Goal: Transaction & Acquisition: Purchase product/service

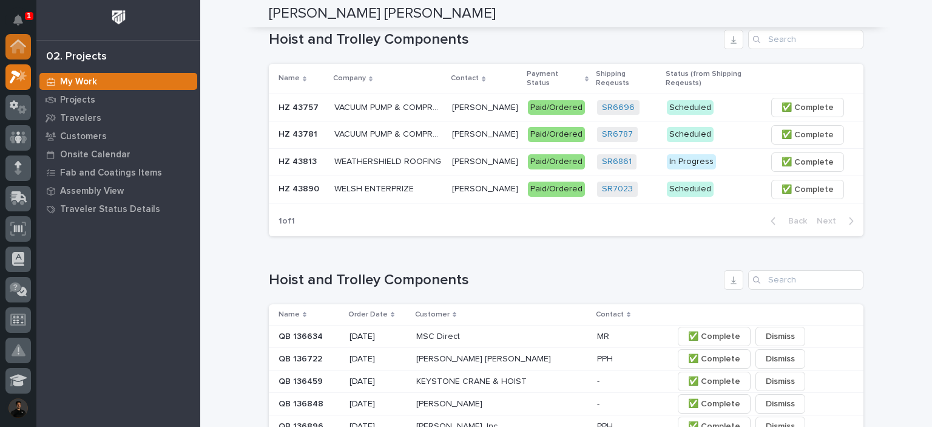
click at [16, 47] on icon at bounding box center [18, 47] width 12 height 12
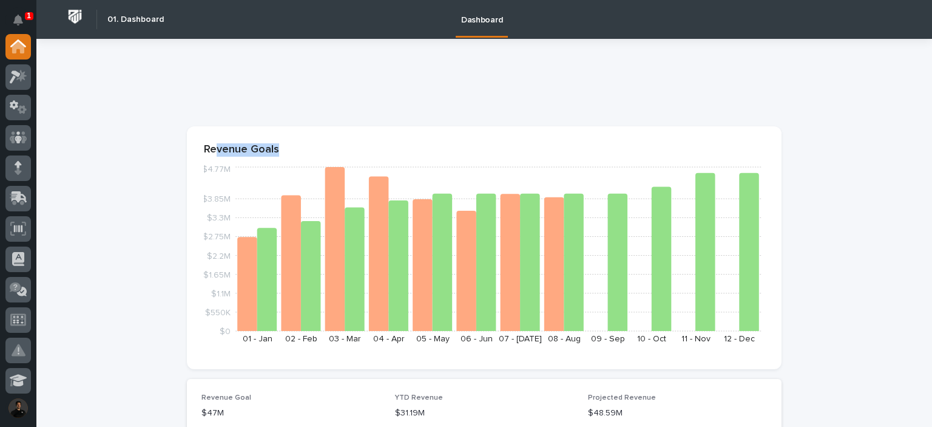
drag, startPoint x: 272, startPoint y: 148, endPoint x: 214, endPoint y: 150, distance: 58.3
click at [214, 150] on p "Revenue Goals" at bounding box center [484, 149] width 561 height 13
click at [214, 149] on p "Revenue Goals" at bounding box center [484, 149] width 561 height 13
click at [211, 101] on div at bounding box center [484, 87] width 595 height 49
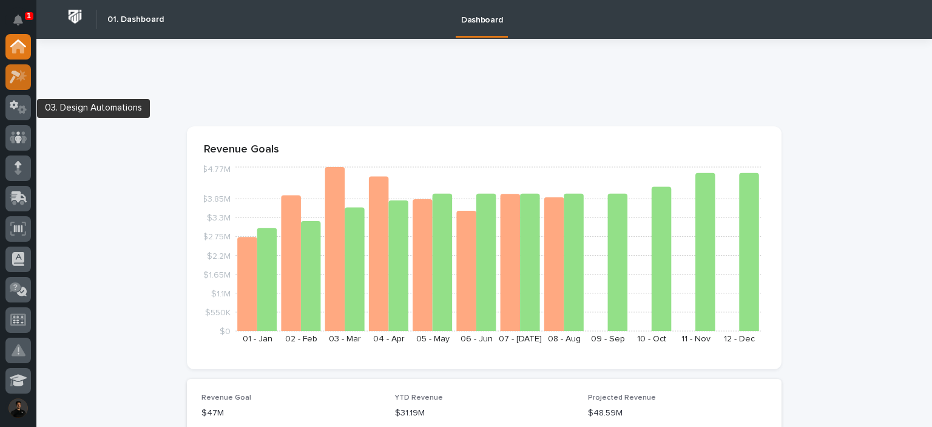
click at [19, 80] on icon at bounding box center [19, 77] width 18 height 14
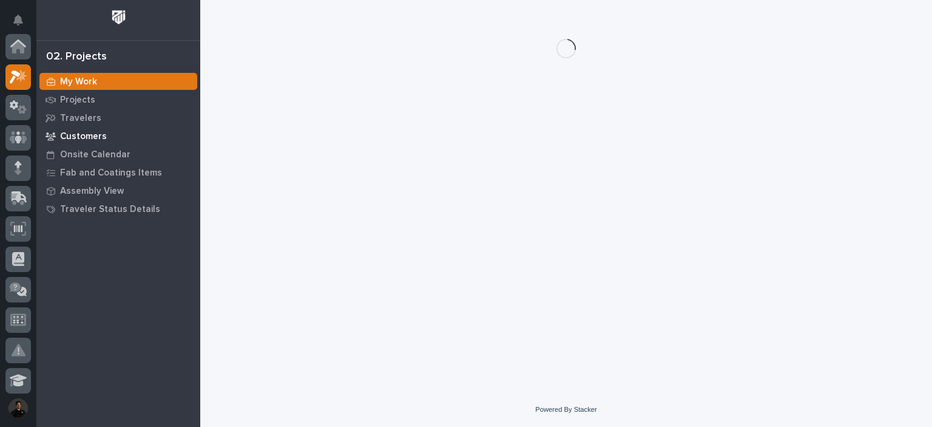
scroll to position [30, 0]
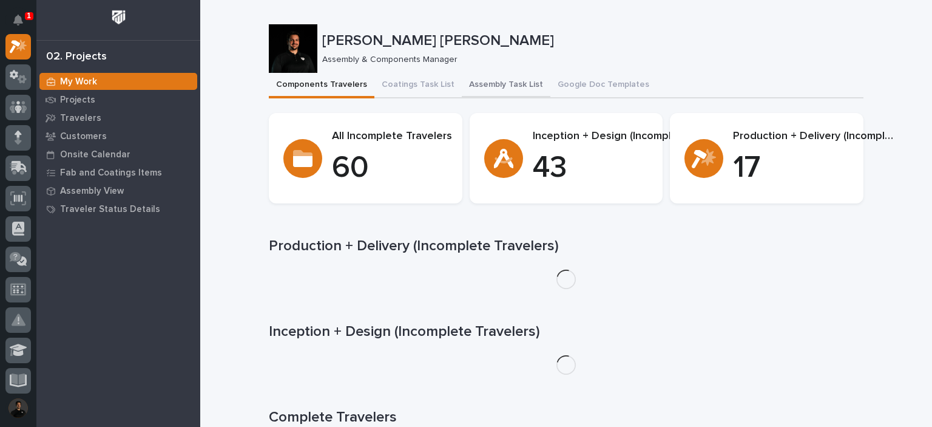
click at [470, 83] on button "Assembly Task List" at bounding box center [506, 85] width 89 height 25
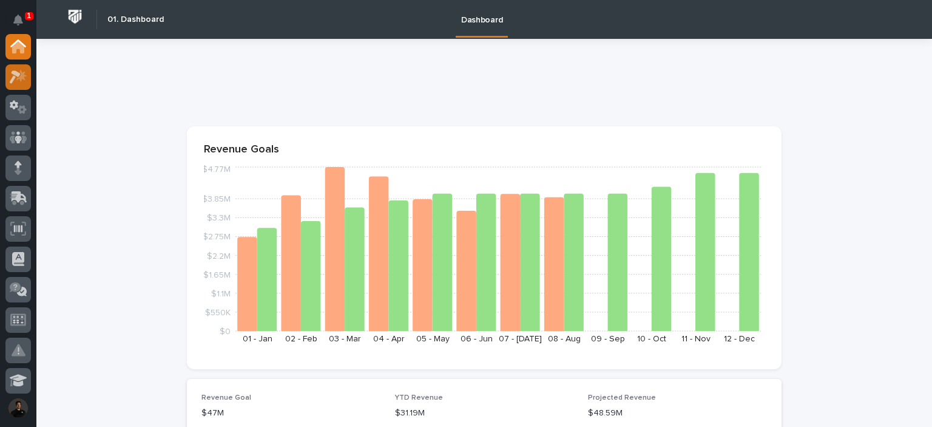
click at [8, 82] on div at bounding box center [17, 76] width 25 height 25
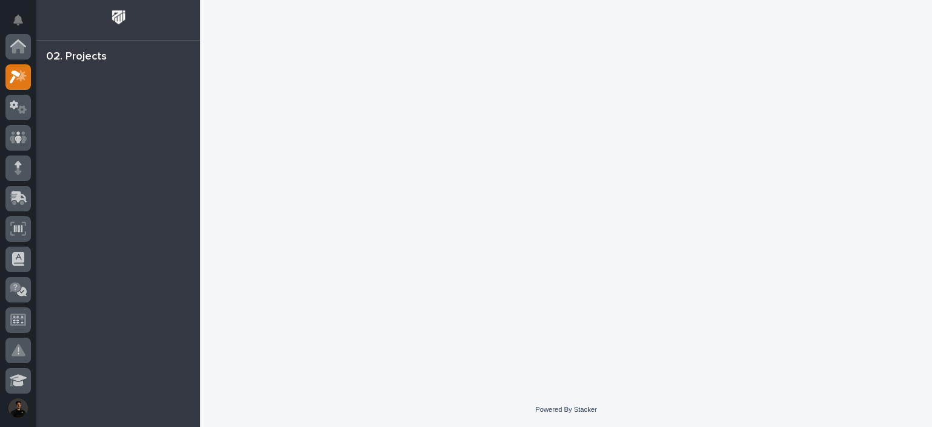
scroll to position [30, 0]
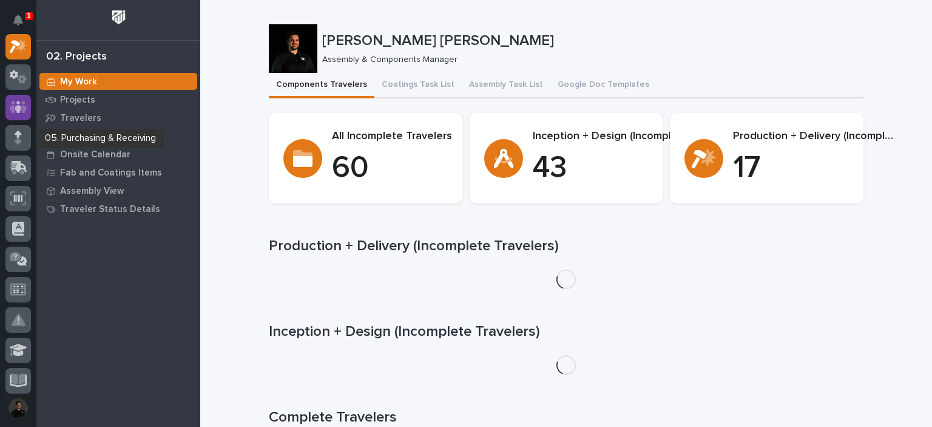
click at [15, 103] on icon at bounding box center [19, 107] width 18 height 14
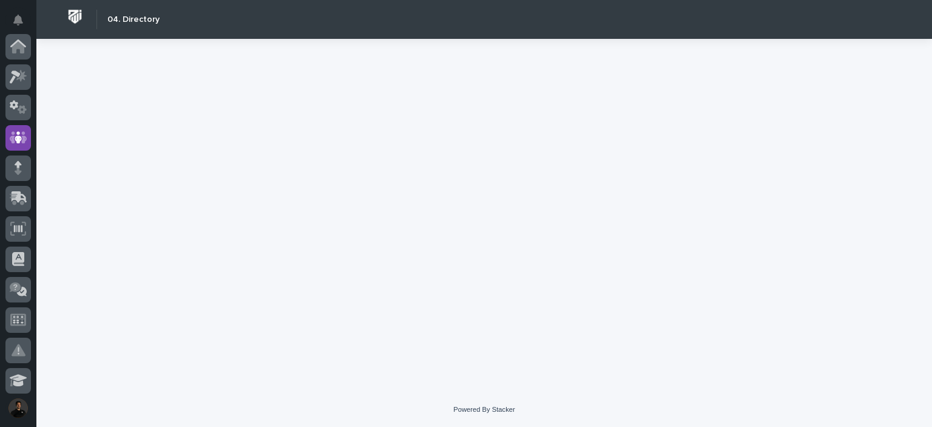
scroll to position [91, 0]
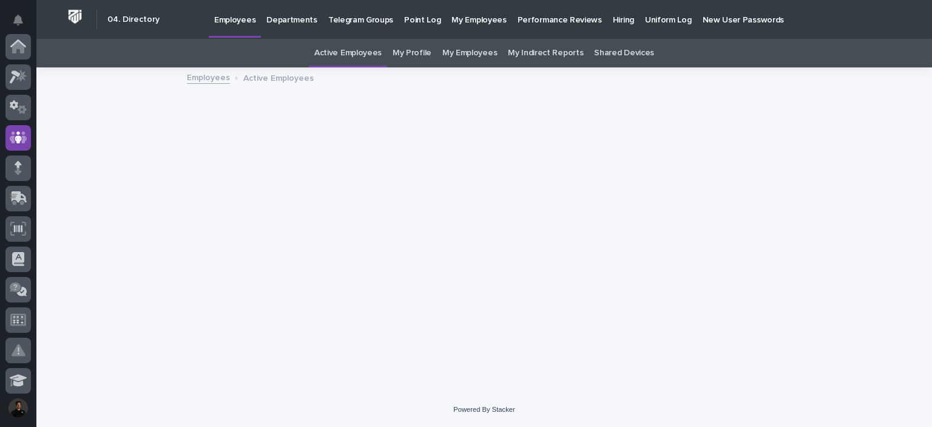
scroll to position [91, 0]
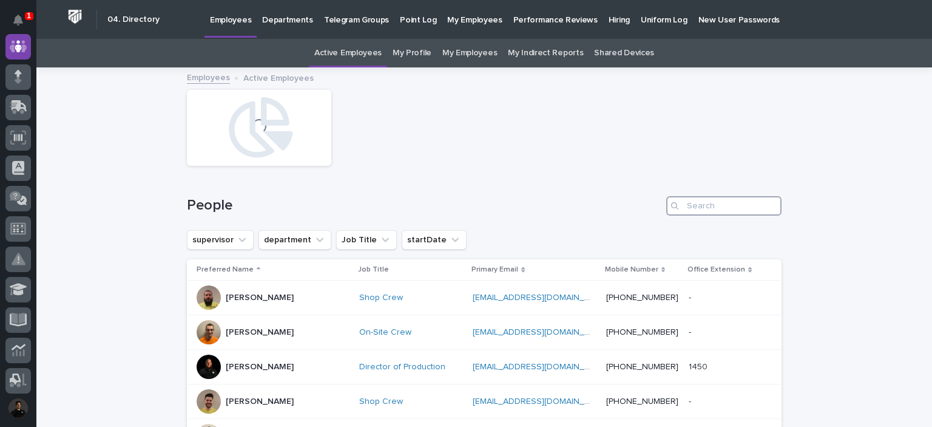
click at [710, 212] on input "Search" at bounding box center [723, 205] width 115 height 19
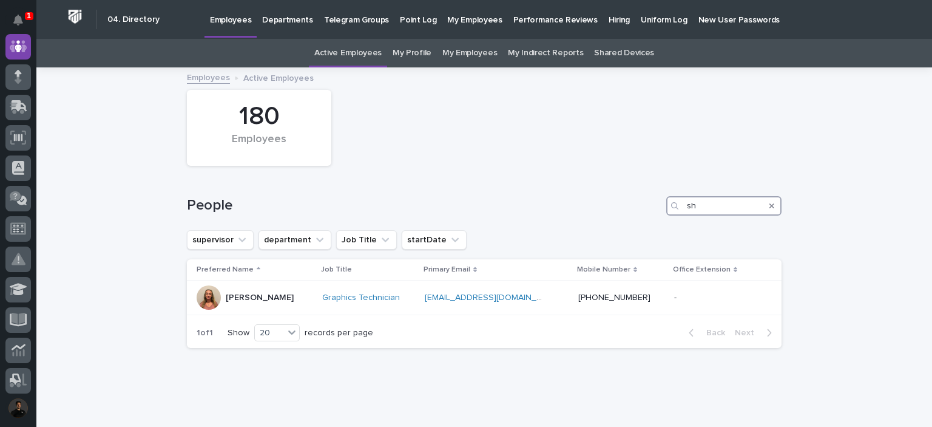
type input "s"
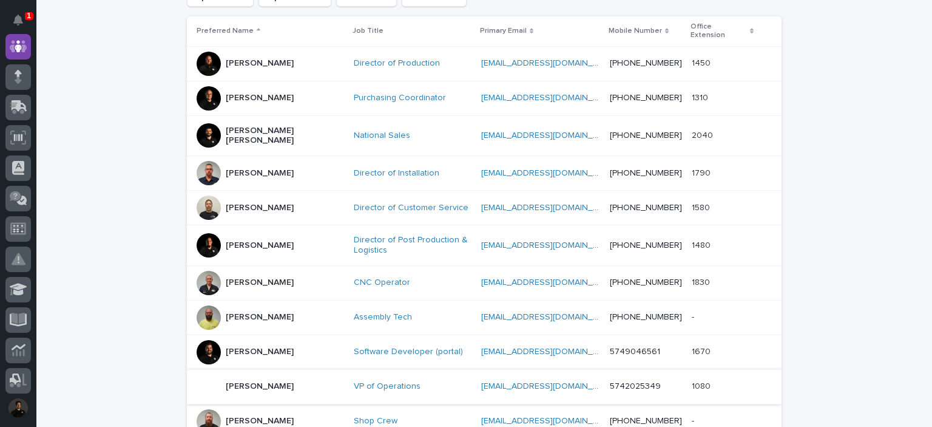
scroll to position [283, 0]
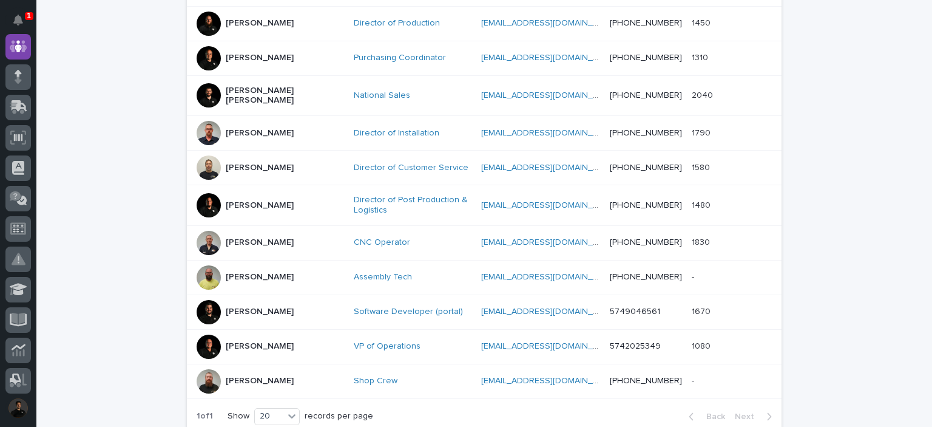
type input "matt"
click at [92, 279] on div "Loading... Saving… Loading... Saving… 180 Employees People matt supervisor depa…" at bounding box center [484, 144] width 896 height 716
click at [123, 211] on div "Loading... Saving… Loading... Saving… 180 Employees People matt supervisor depa…" at bounding box center [484, 144] width 896 height 716
drag, startPoint x: 123, startPoint y: 211, endPoint x: 59, endPoint y: 192, distance: 67.0
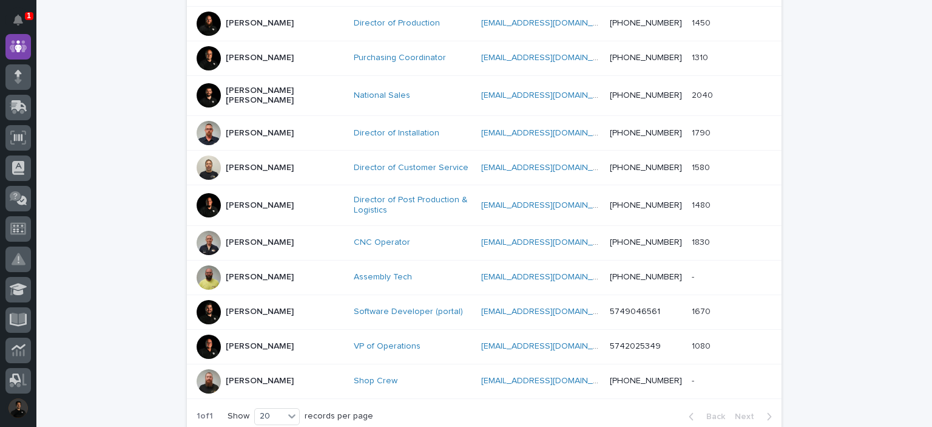
click at [59, 192] on div "Loading... Saving… Loading... Saving… 180 Employees People matt supervisor depa…" at bounding box center [484, 144] width 896 height 716
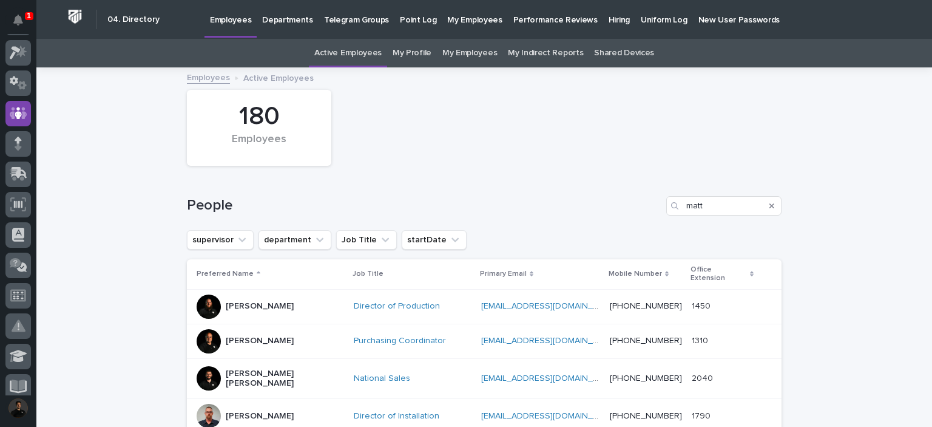
scroll to position [0, 0]
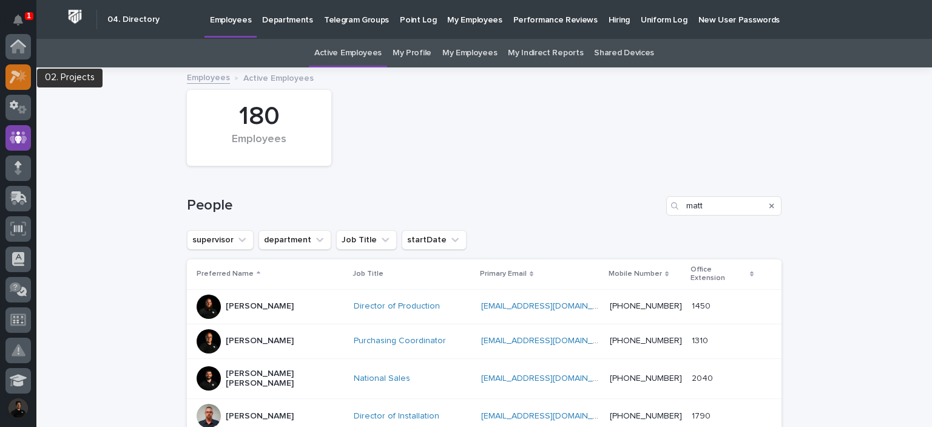
click at [24, 76] on icon at bounding box center [21, 75] width 10 height 12
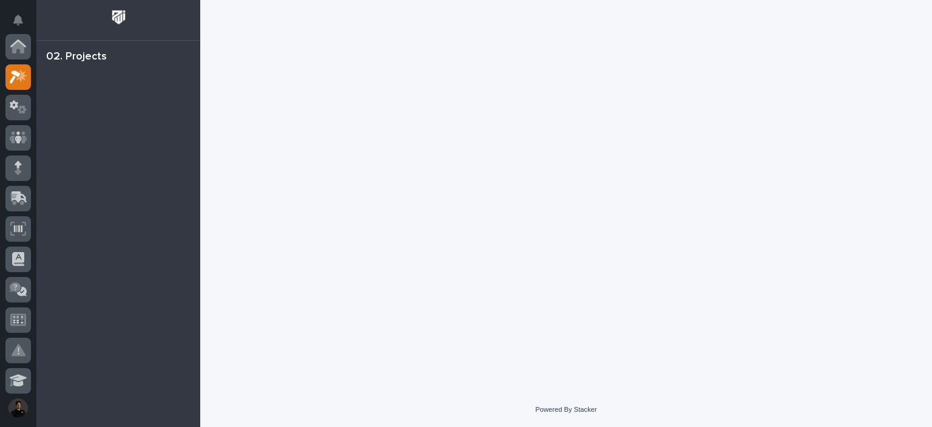
scroll to position [30, 0]
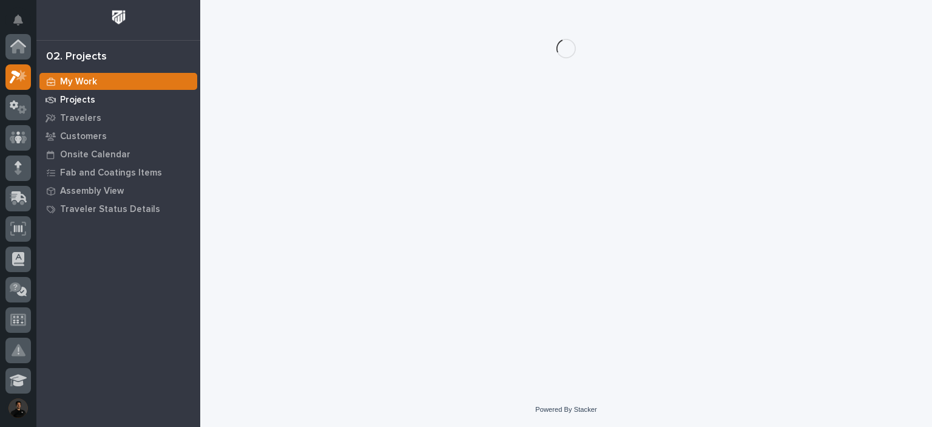
scroll to position [30, 0]
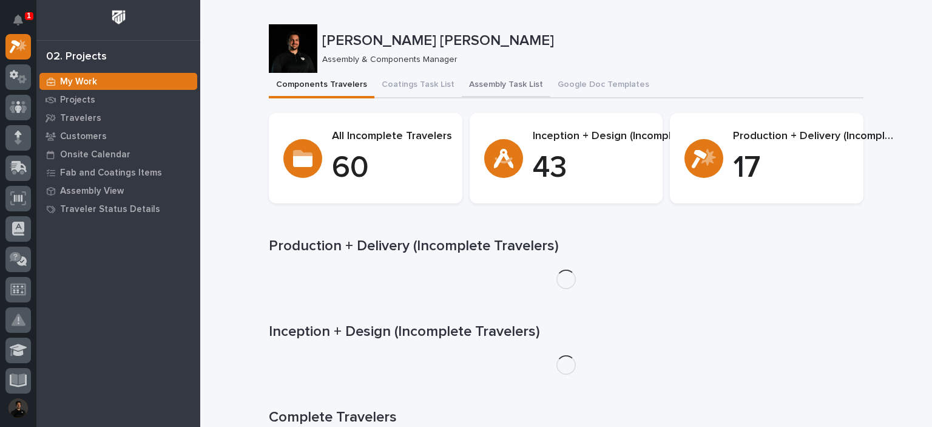
click at [473, 86] on button "Assembly Task List" at bounding box center [506, 85] width 89 height 25
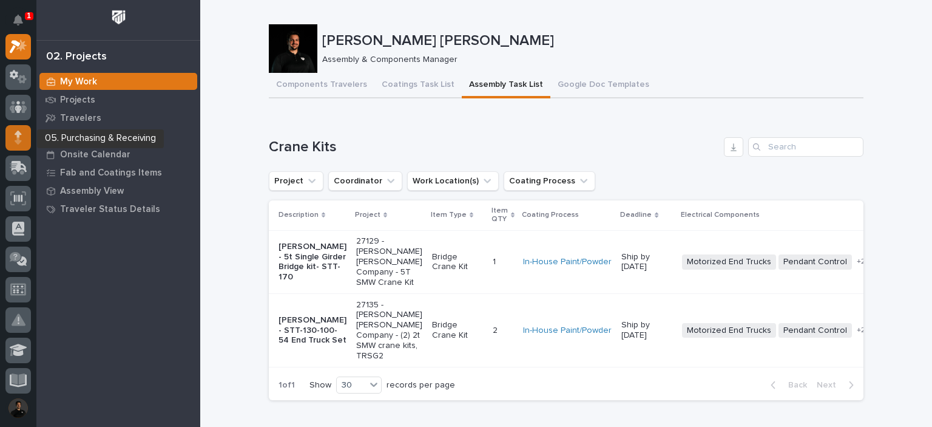
click at [13, 134] on div at bounding box center [17, 137] width 25 height 25
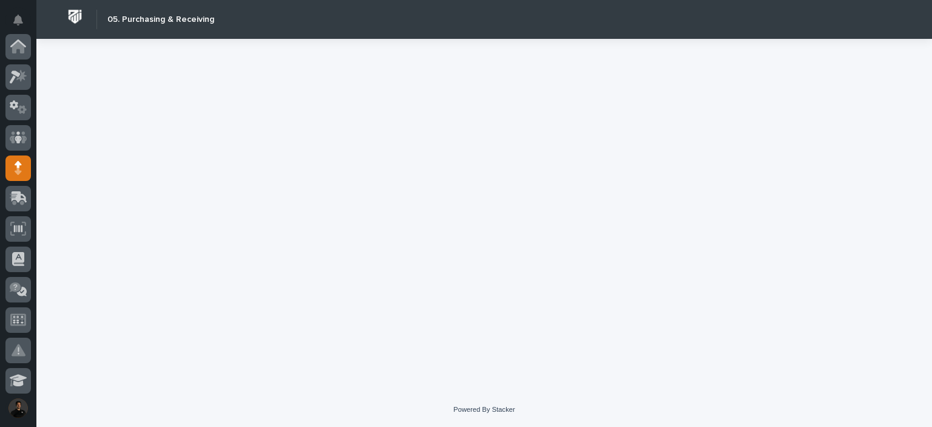
scroll to position [121, 0]
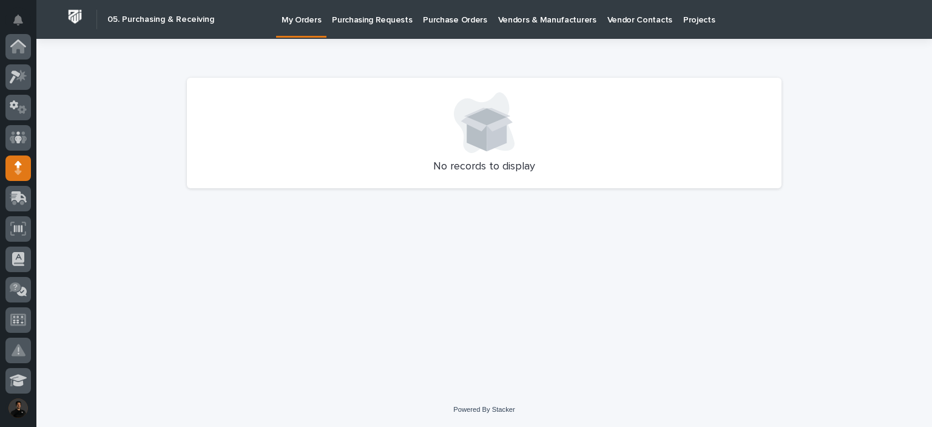
scroll to position [121, 0]
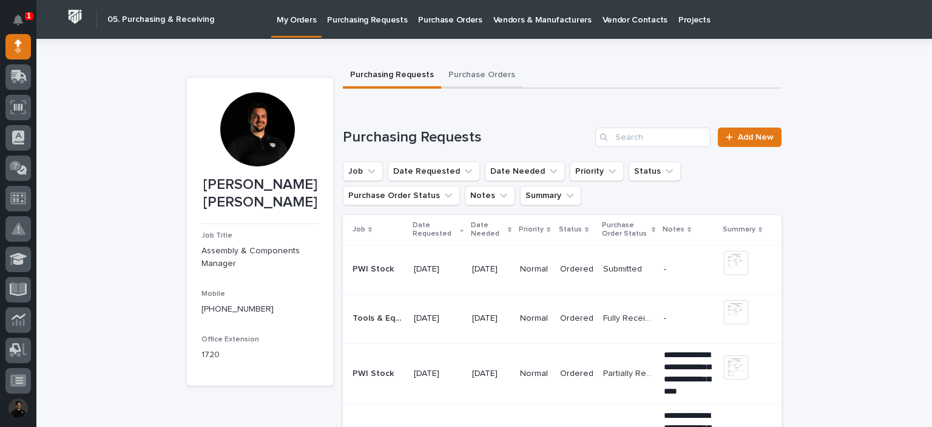
click at [491, 78] on button "Purchase Orders" at bounding box center [481, 75] width 81 height 25
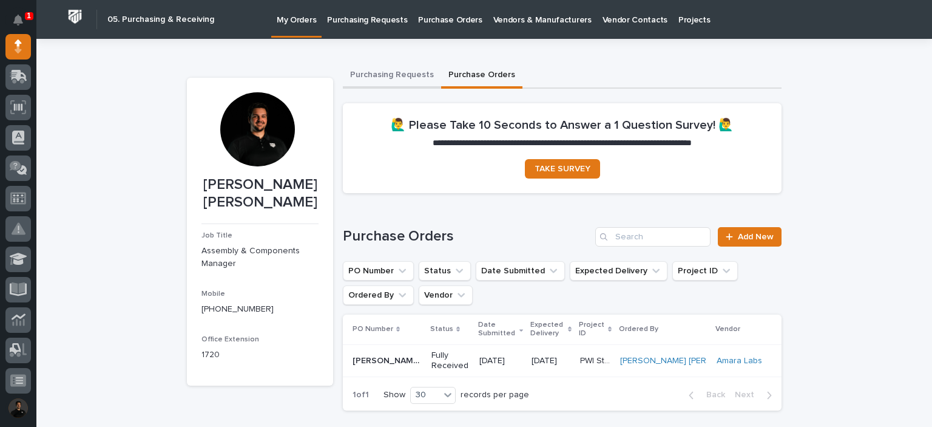
click at [379, 64] on button "Purchasing Requests" at bounding box center [392, 75] width 98 height 25
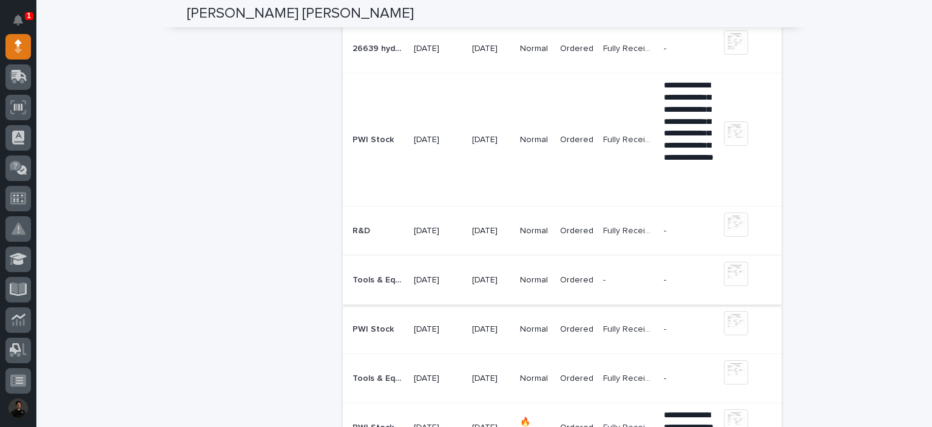
scroll to position [607, 0]
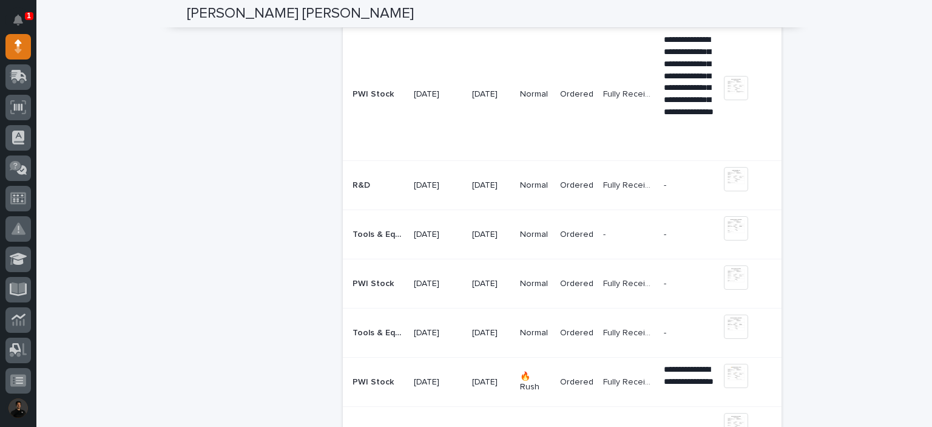
click at [584, 185] on p "Ordered" at bounding box center [576, 185] width 33 height 10
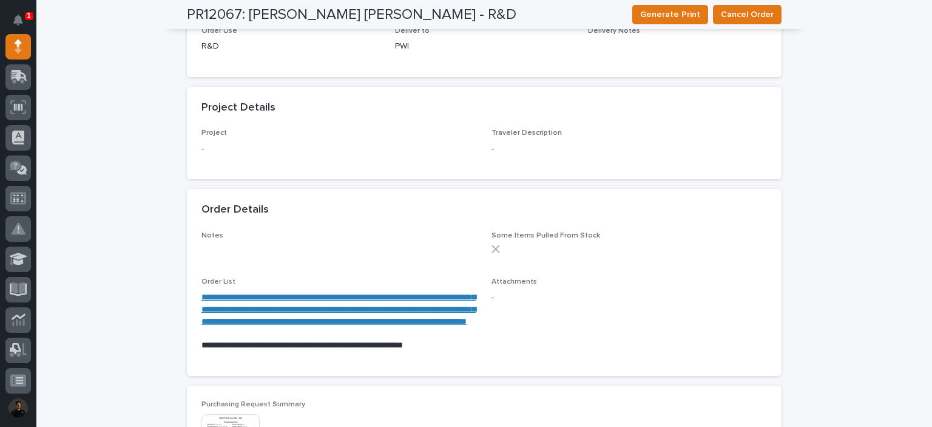
scroll to position [611, 0]
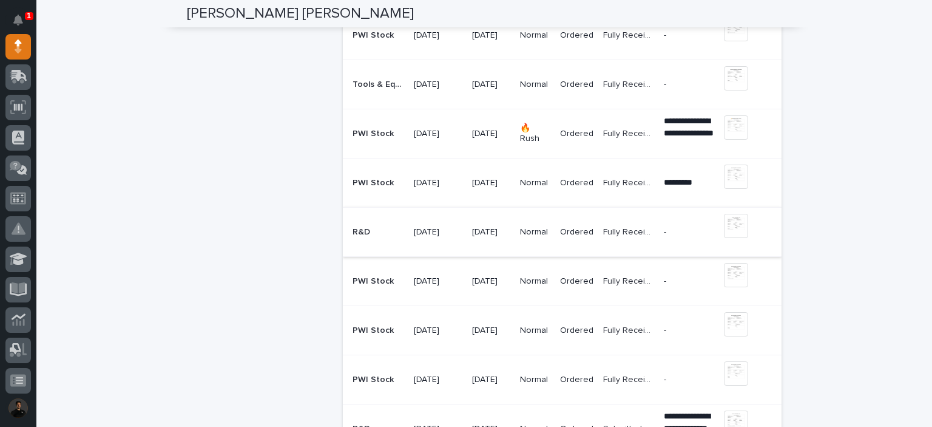
scroll to position [890, 0]
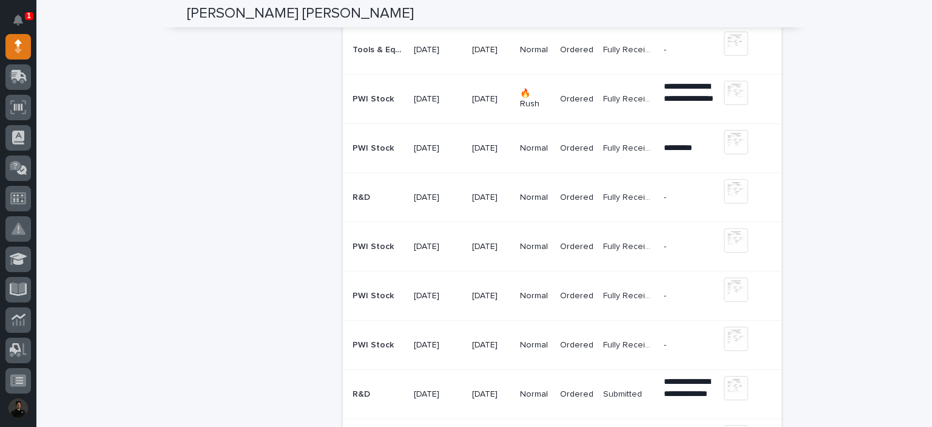
click at [610, 198] on p "Fully Received" at bounding box center [629, 196] width 53 height 13
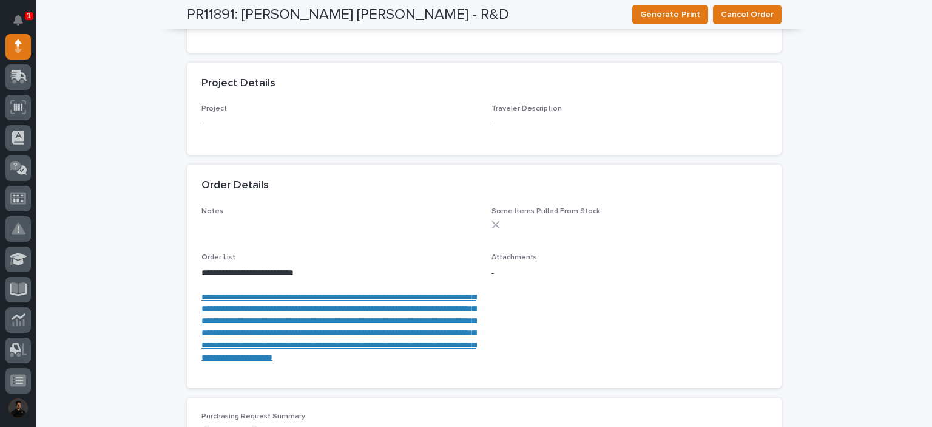
scroll to position [688, 0]
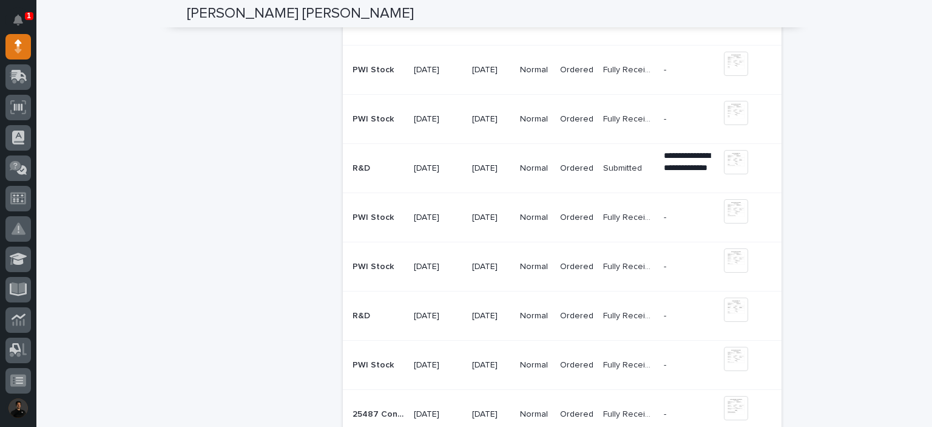
scroll to position [1133, 0]
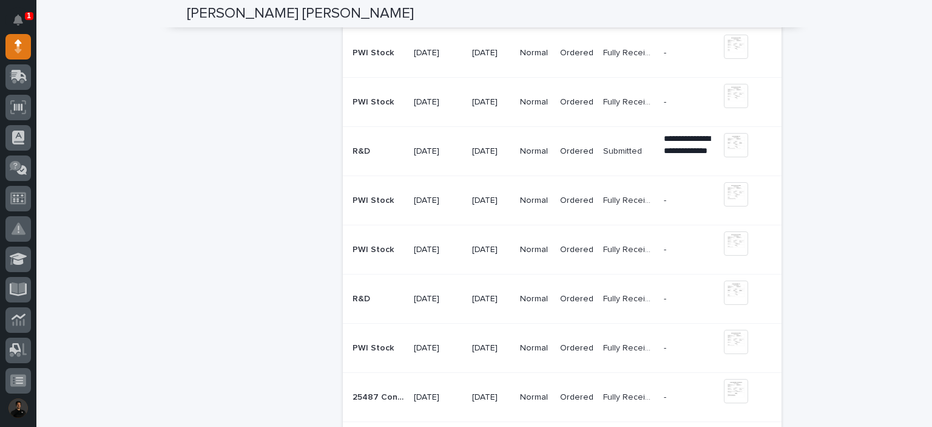
click at [552, 163] on td "Normal" at bounding box center [535, 151] width 40 height 49
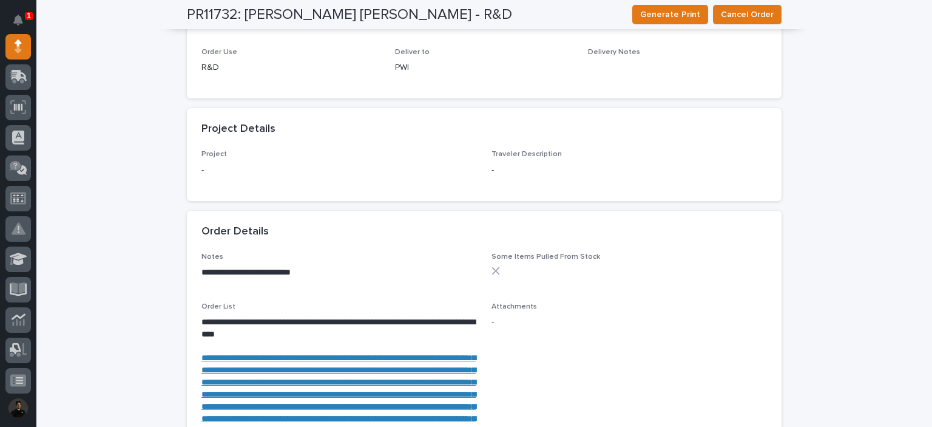
scroll to position [768, 0]
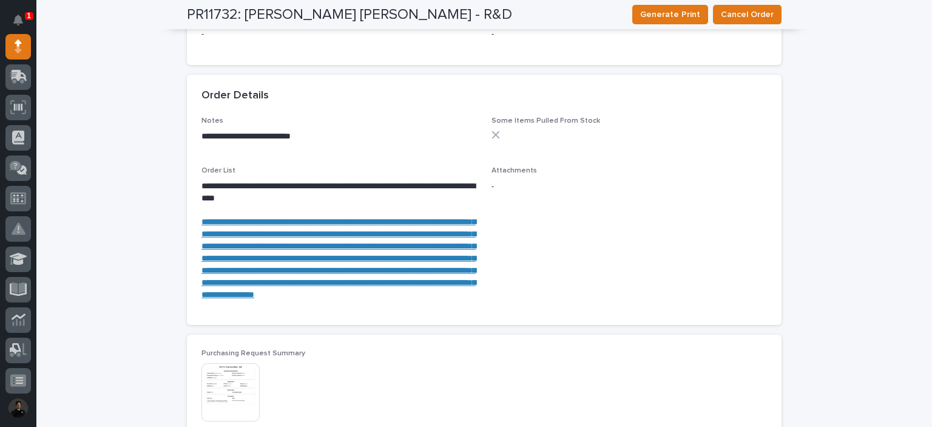
click at [219, 225] on link "**********" at bounding box center [339, 257] width 274 height 81
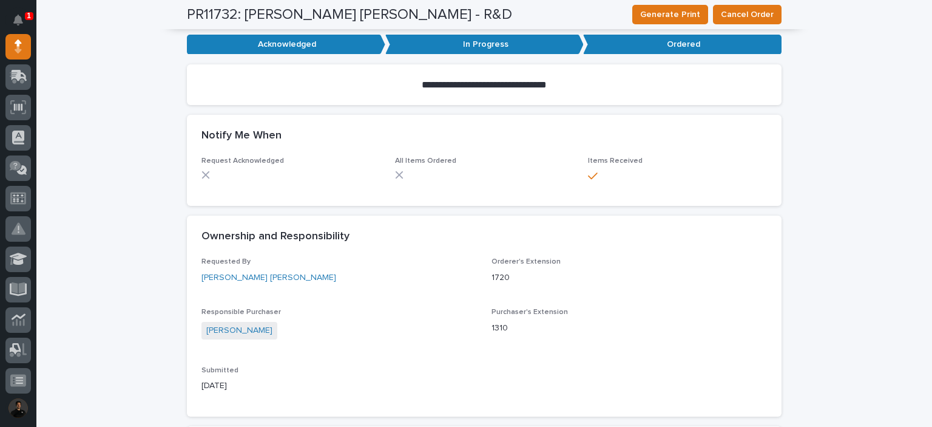
scroll to position [0, 0]
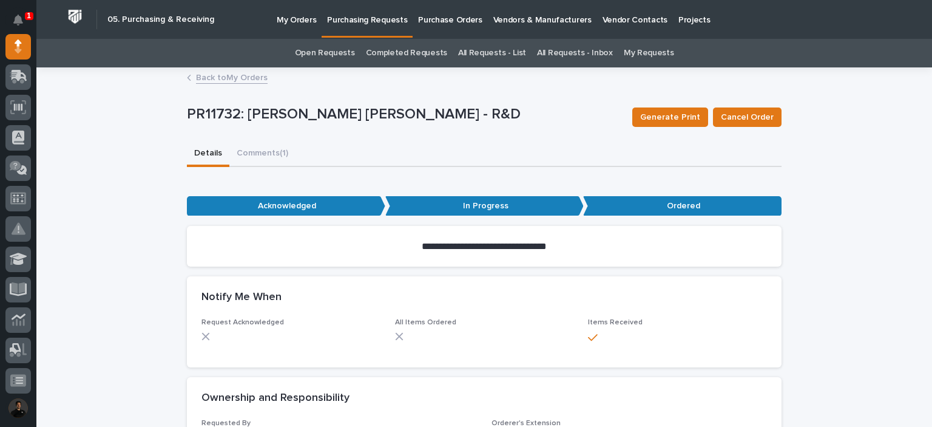
click at [242, 84] on div "Back to My Orders" at bounding box center [484, 78] width 607 height 17
click at [239, 77] on link "Back to My Orders" at bounding box center [232, 77] width 72 height 14
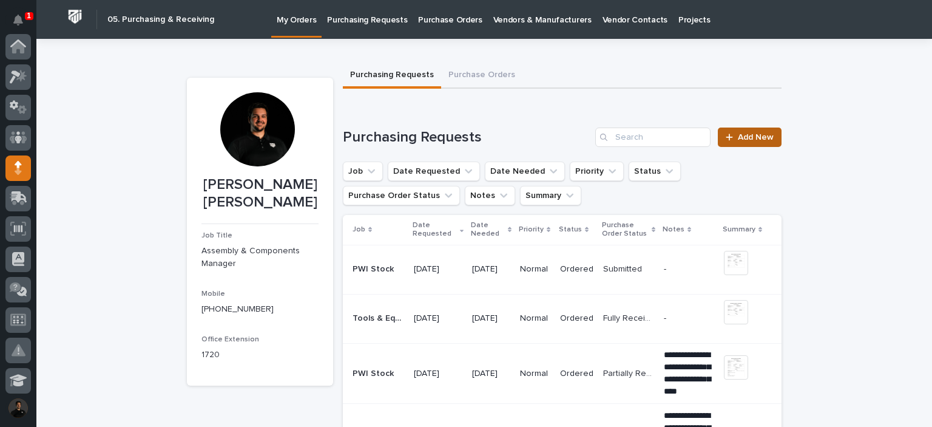
click at [756, 135] on span "Add New" at bounding box center [756, 137] width 36 height 8
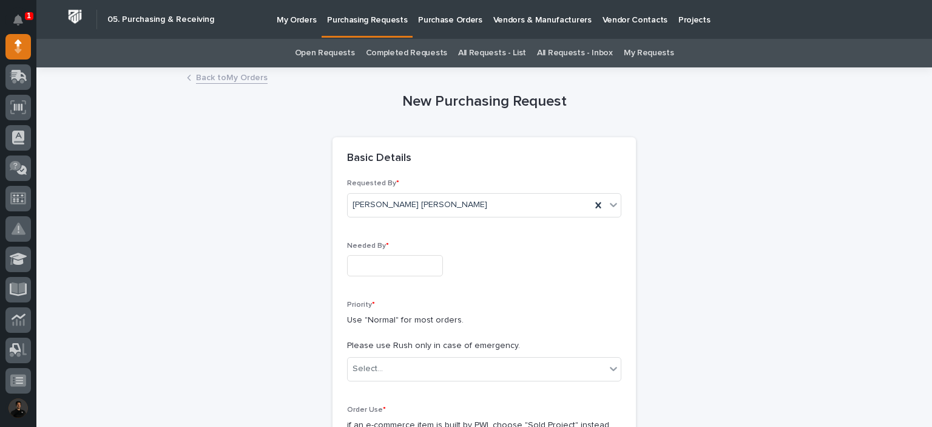
scroll to position [121, 0]
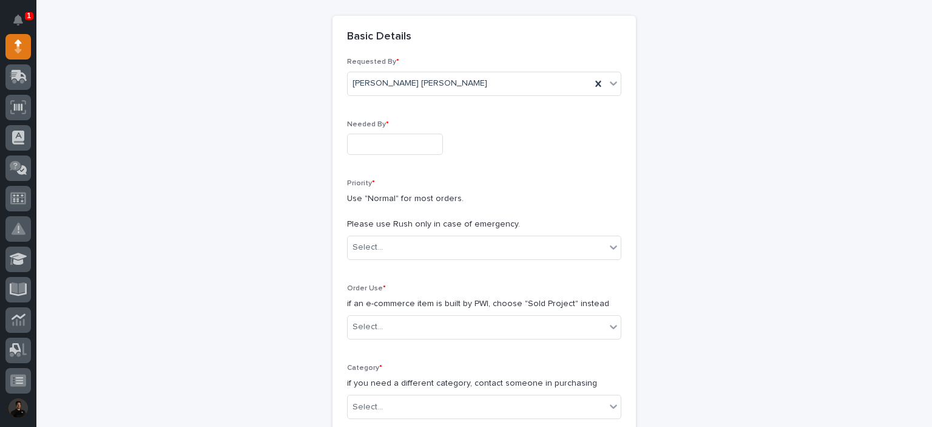
click at [390, 143] on input "text" at bounding box center [395, 144] width 96 height 21
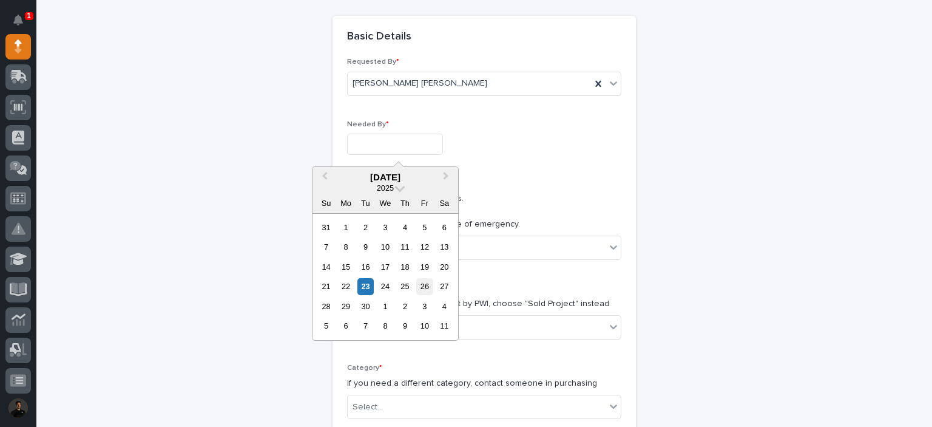
click at [427, 290] on div "26" at bounding box center [424, 286] width 16 height 16
type input "**********"
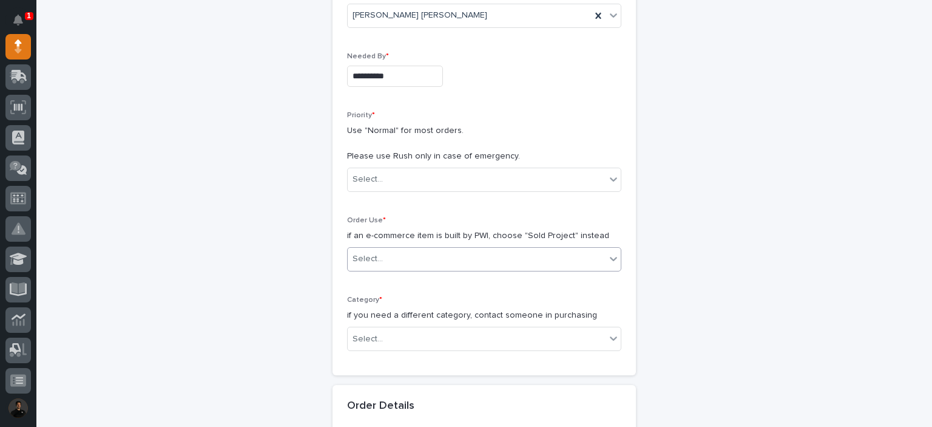
scroll to position [283, 0]
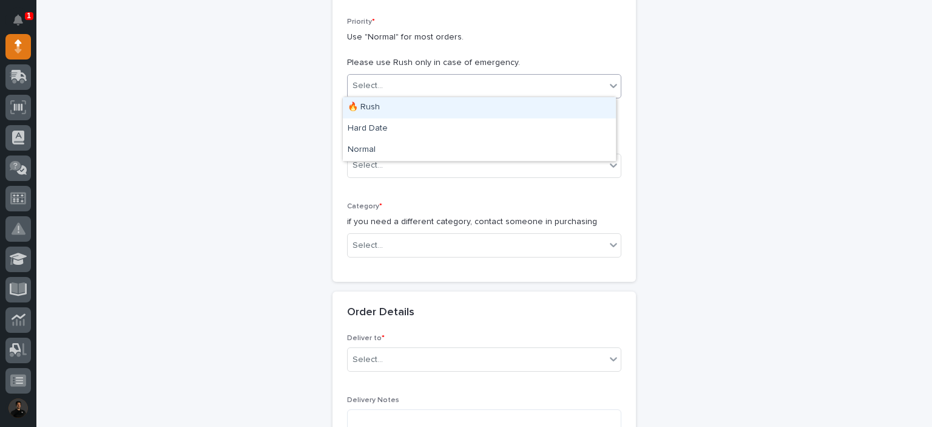
click at [395, 84] on div "Select..." at bounding box center [477, 86] width 258 height 20
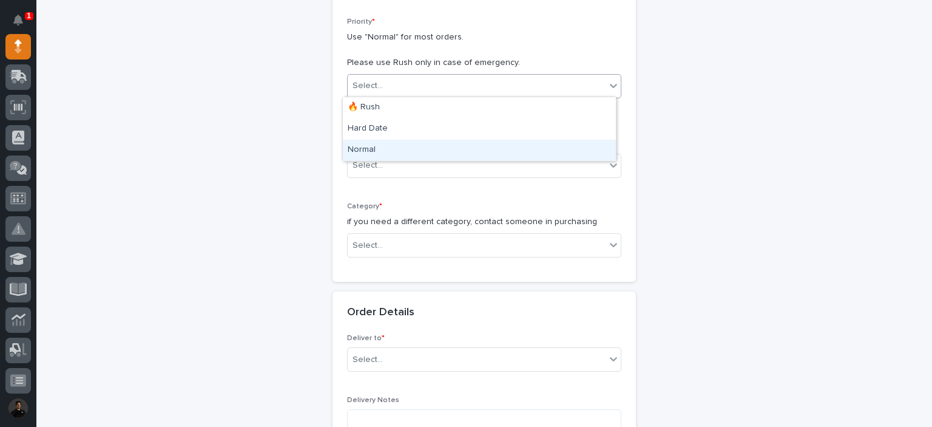
click at [405, 142] on div "Normal" at bounding box center [479, 150] width 273 height 21
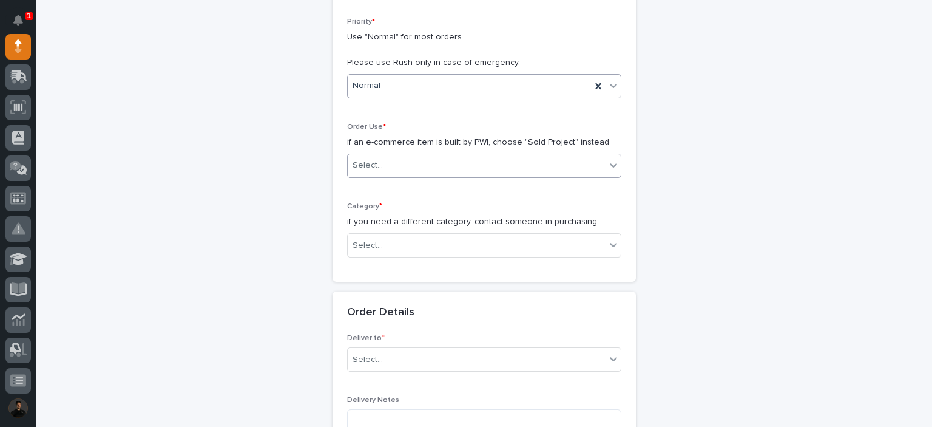
click at [393, 157] on div "Select..." at bounding box center [477, 165] width 258 height 20
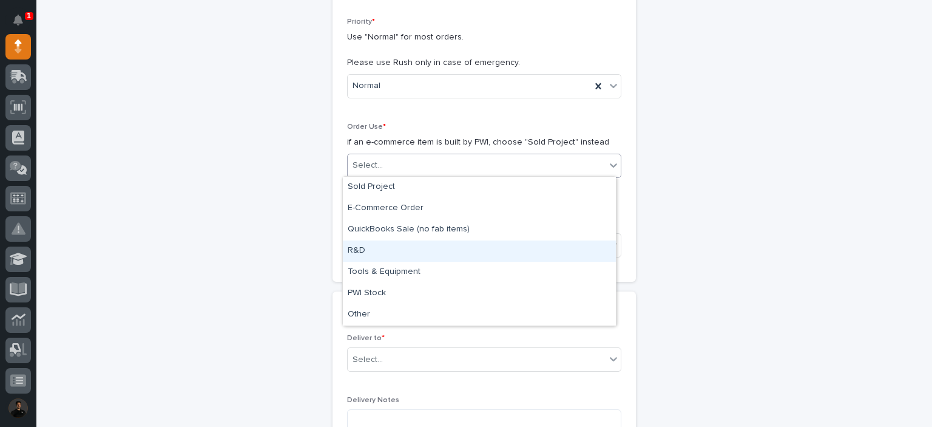
click at [424, 249] on div "R&D" at bounding box center [479, 250] width 273 height 21
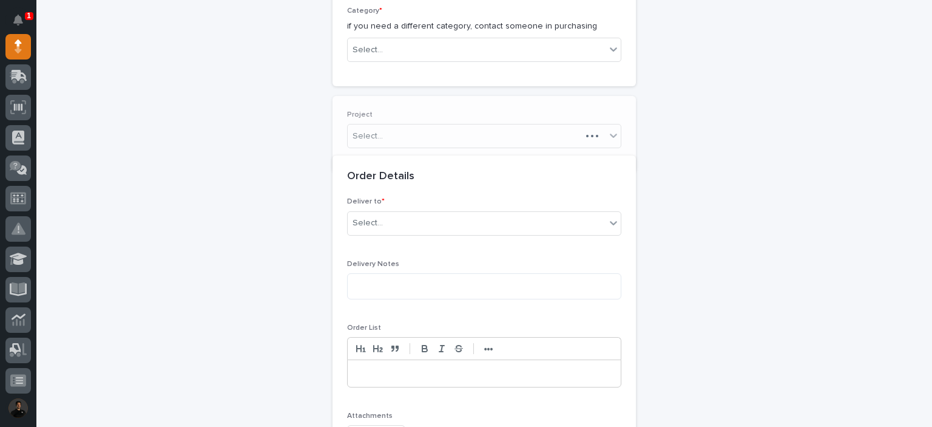
scroll to position [488, 0]
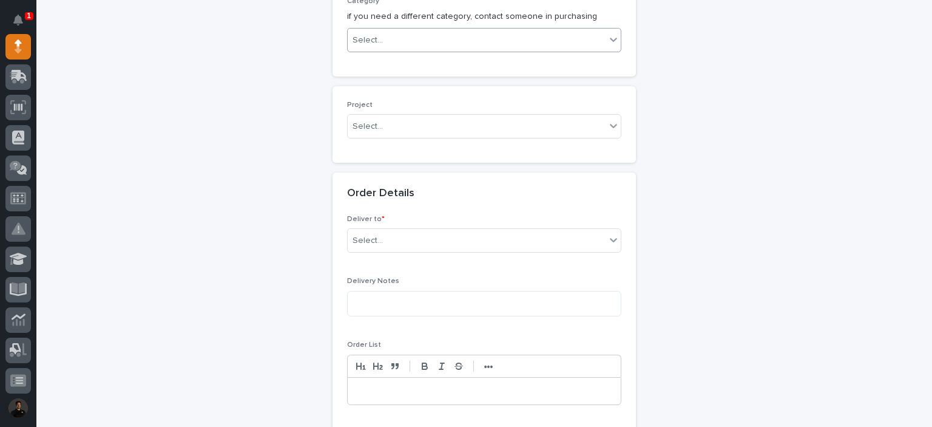
click at [422, 33] on div "Select..." at bounding box center [477, 40] width 258 height 20
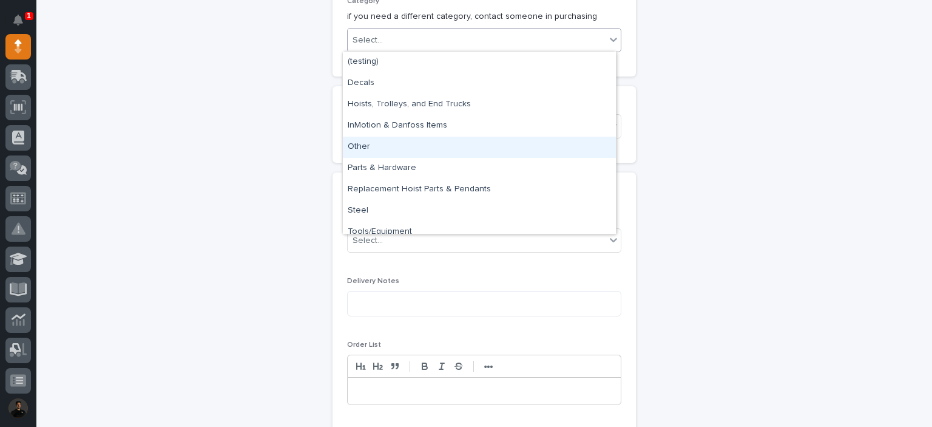
click at [487, 156] on div "Other" at bounding box center [479, 147] width 273 height 21
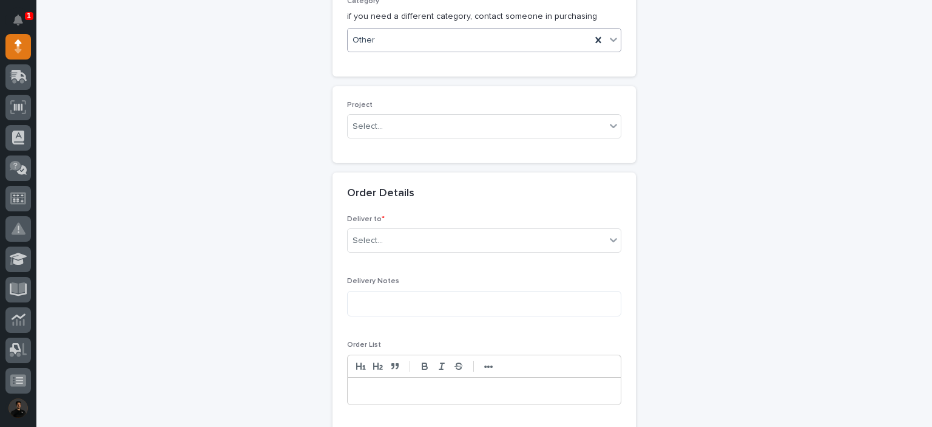
click at [384, 112] on div "Project Select..." at bounding box center [484, 124] width 274 height 47
click at [387, 117] on div "Select..." at bounding box center [477, 127] width 258 height 20
click at [404, 117] on div "Select..." at bounding box center [477, 127] width 258 height 20
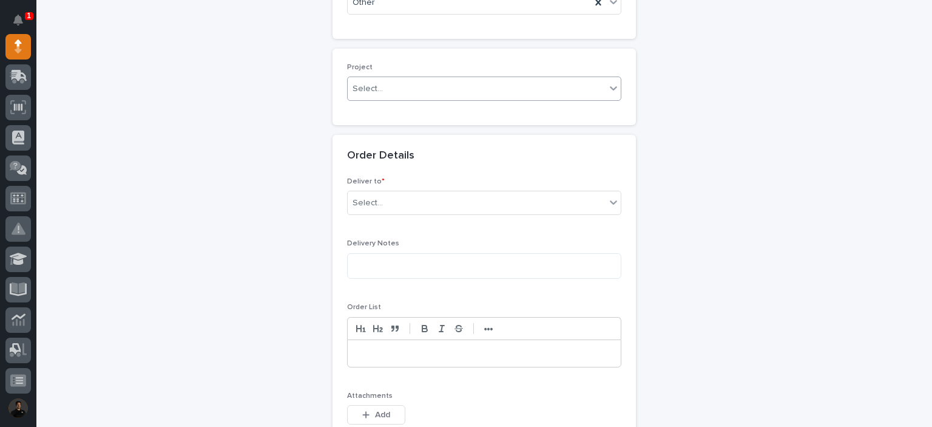
scroll to position [569, 0]
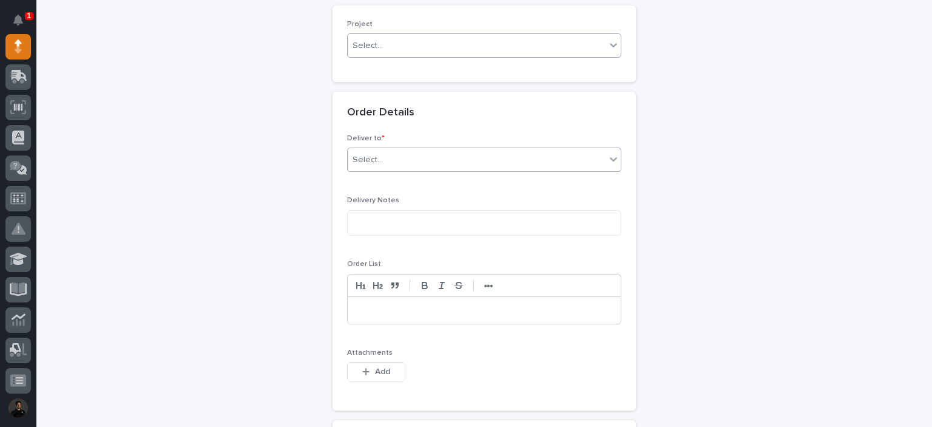
click at [397, 161] on div "Select..." at bounding box center [477, 160] width 258 height 20
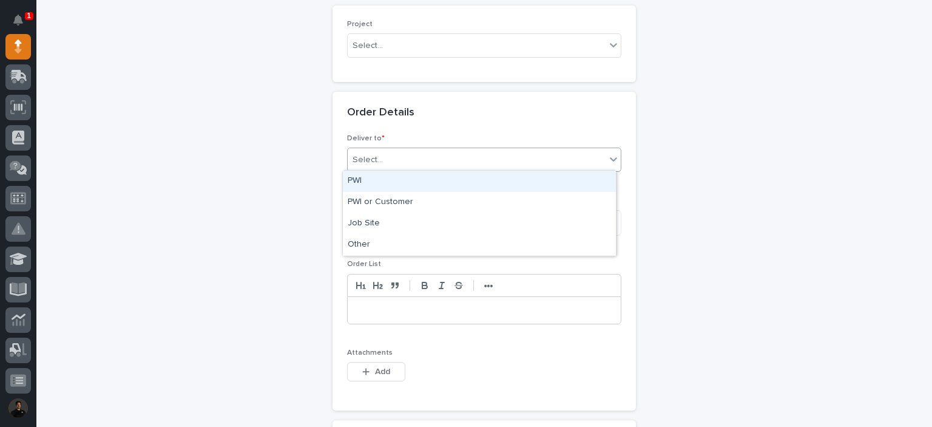
click at [393, 181] on div "PWI" at bounding box center [479, 181] width 273 height 21
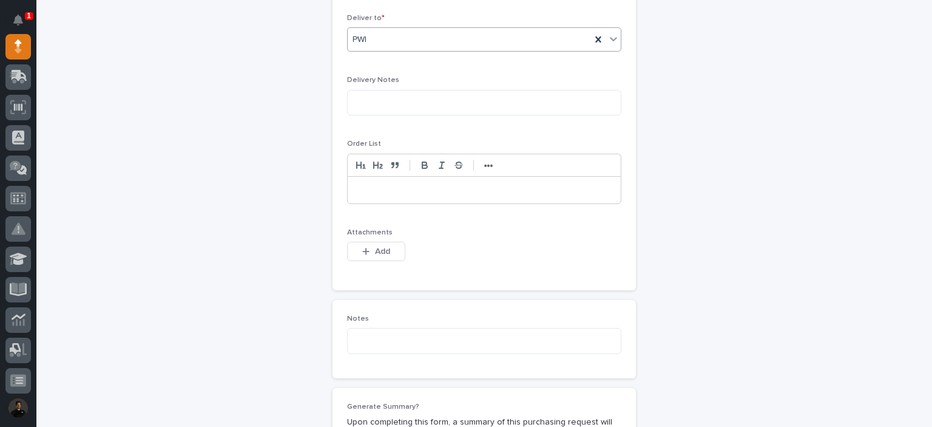
scroll to position [690, 0]
click at [393, 194] on div at bounding box center [484, 188] width 273 height 27
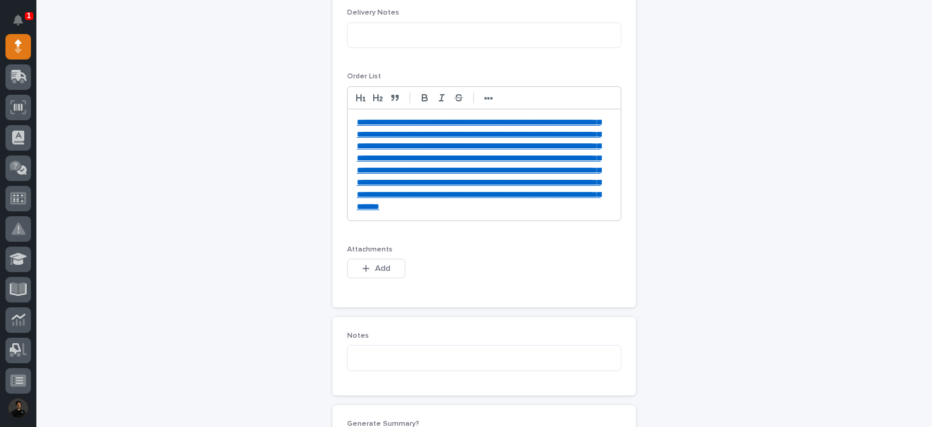
scroll to position [635, 0]
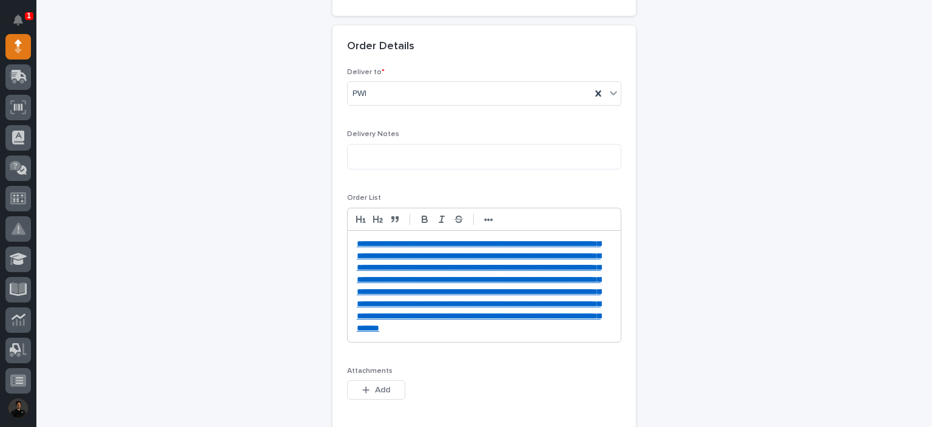
click at [357, 238] on p "**********" at bounding box center [484, 286] width 255 height 97
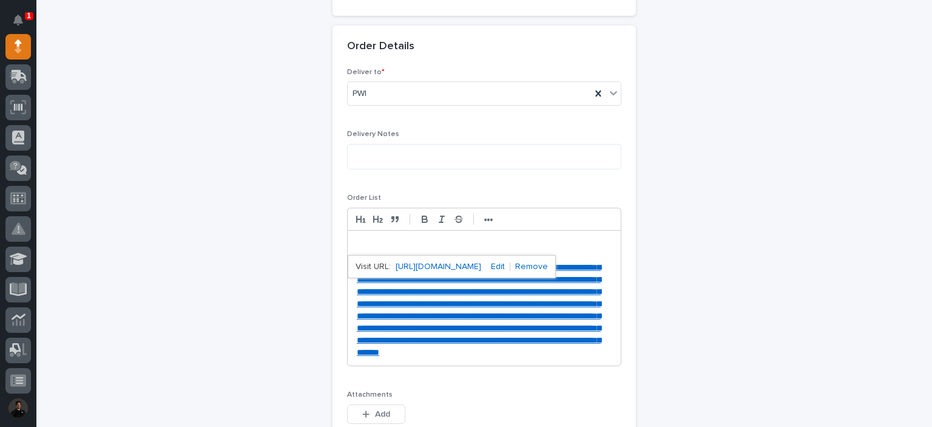
click at [357, 238] on p at bounding box center [484, 244] width 255 height 12
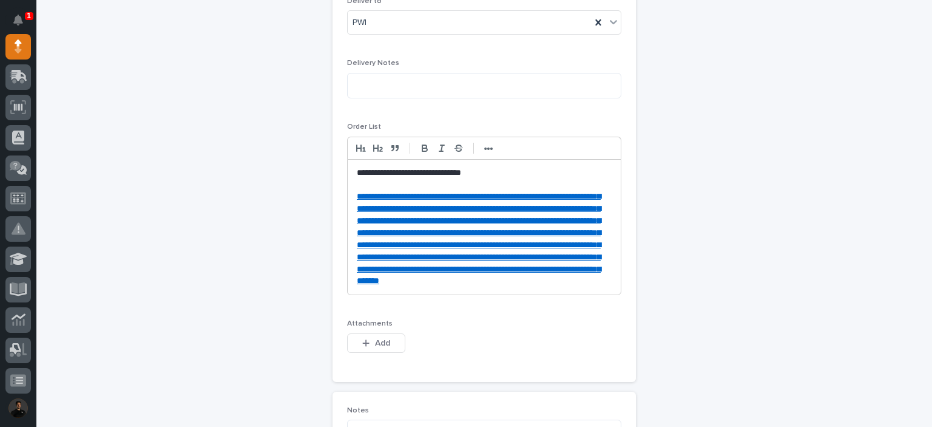
scroll to position [756, 0]
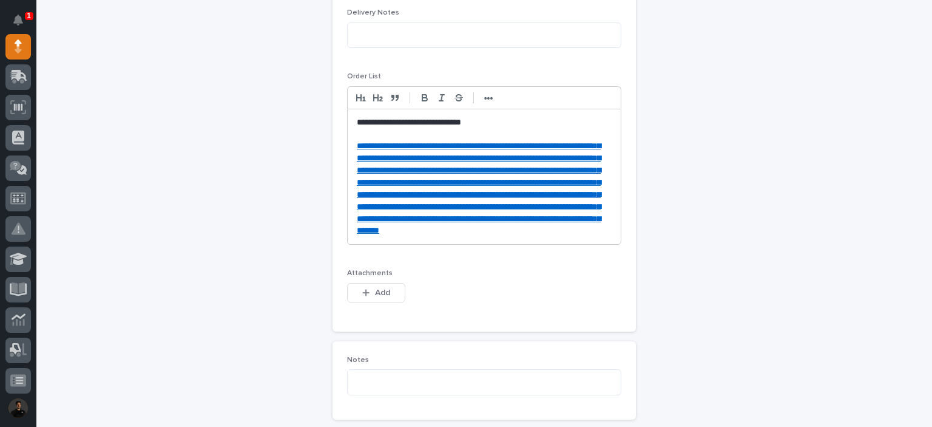
click at [407, 117] on p "**********" at bounding box center [484, 123] width 255 height 12
click at [496, 121] on p "**********" at bounding box center [484, 123] width 255 height 12
click at [474, 135] on p at bounding box center [484, 134] width 255 height 12
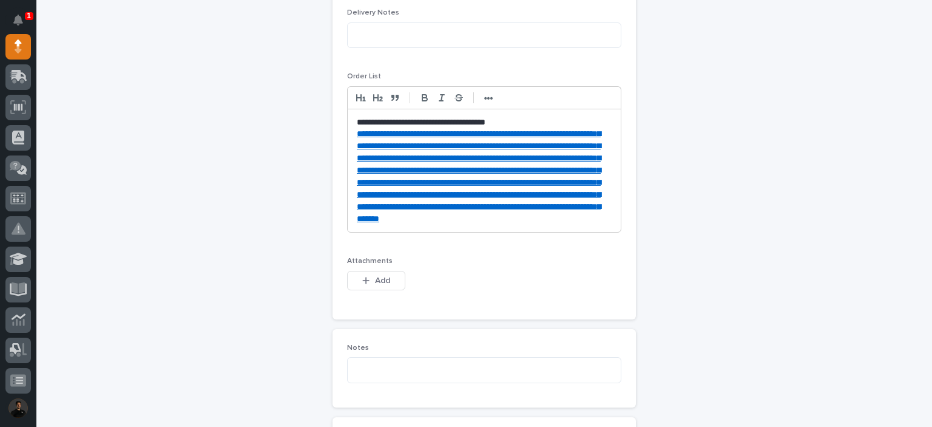
click at [546, 225] on p "**********" at bounding box center [484, 176] width 255 height 97
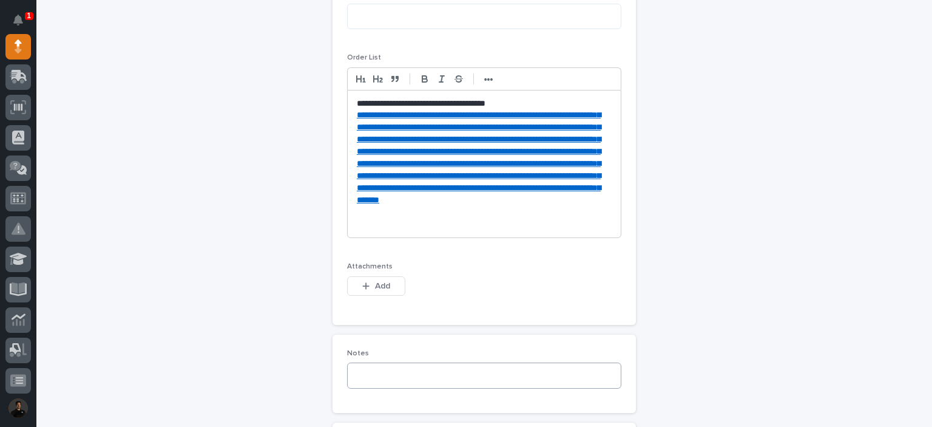
scroll to position [635, 0]
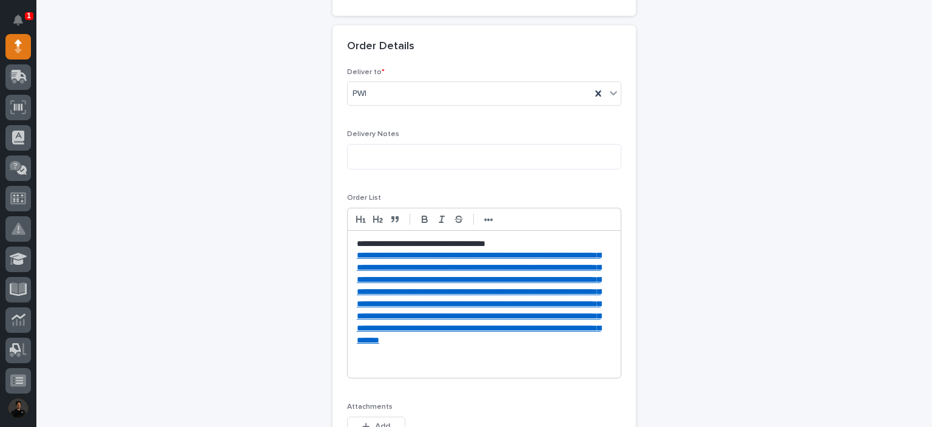
click at [524, 231] on div "**********" at bounding box center [484, 304] width 273 height 147
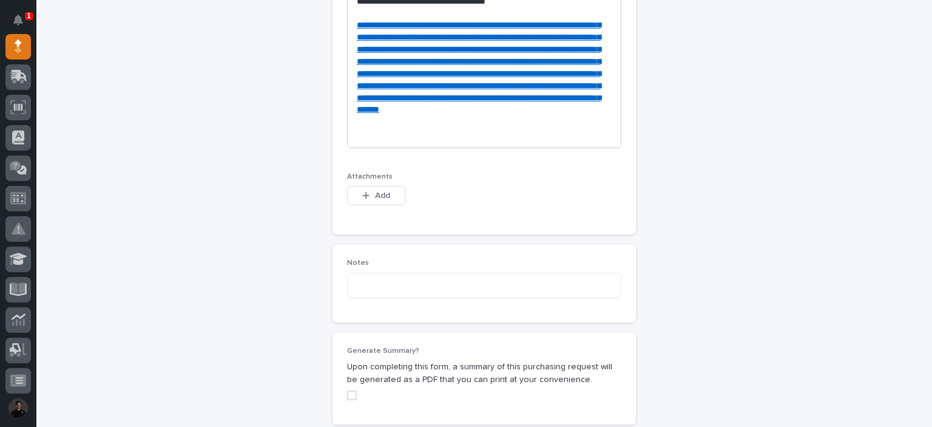
scroll to position [878, 0]
click at [424, 147] on div "**********" at bounding box center [484, 67] width 273 height 159
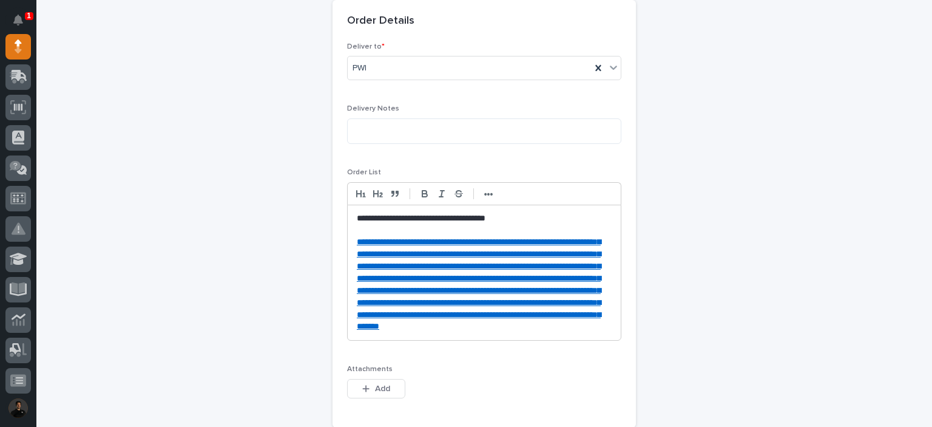
scroll to position [635, 0]
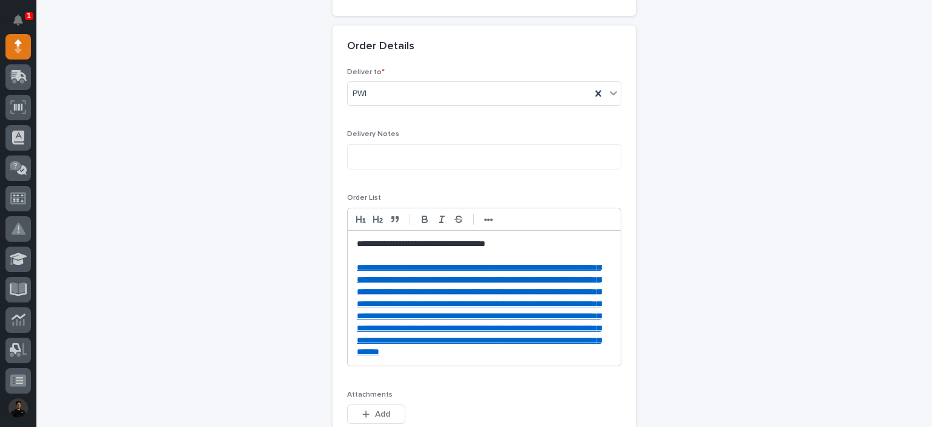
click at [540, 254] on p at bounding box center [484, 255] width 255 height 12
click at [530, 244] on p "**********" at bounding box center [484, 244] width 255 height 12
click at [505, 250] on p at bounding box center [484, 255] width 255 height 12
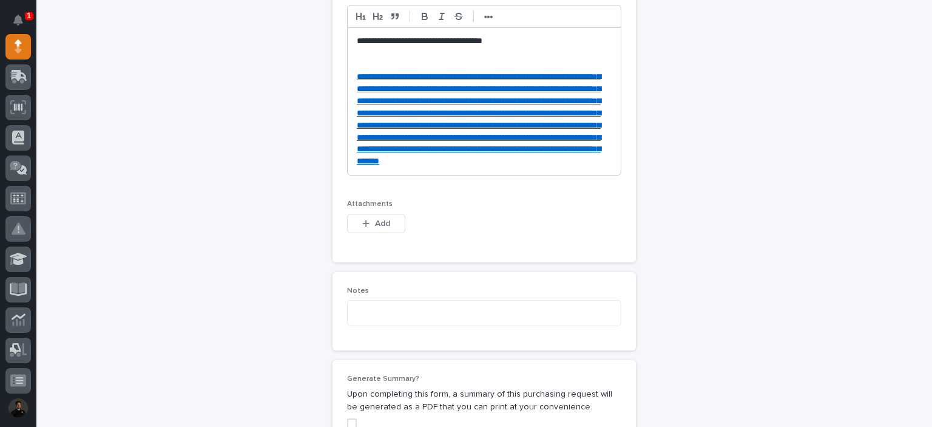
scroll to position [1120, 0]
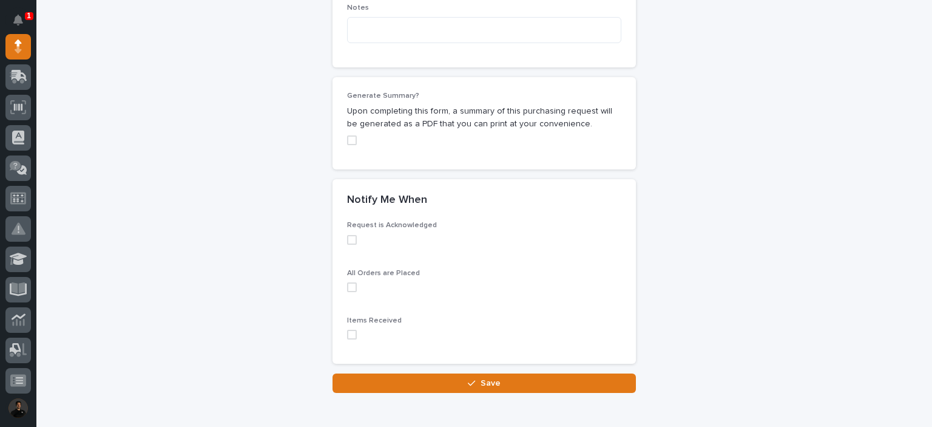
click at [348, 339] on span at bounding box center [352, 335] width 10 height 10
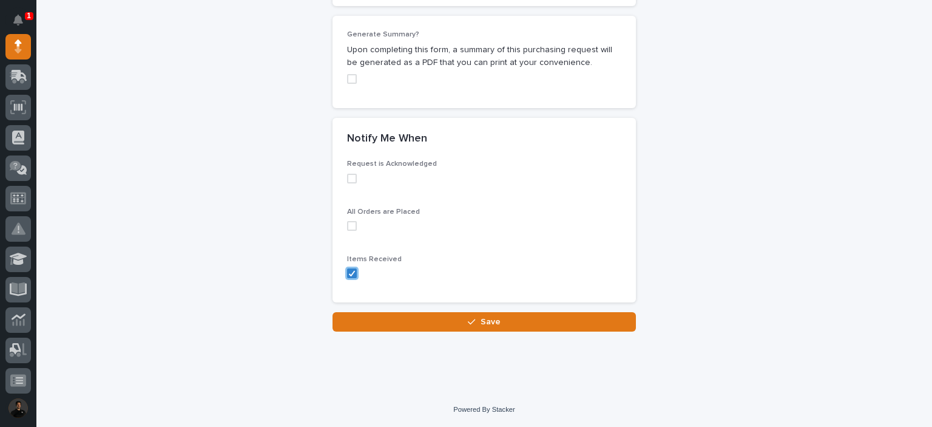
scroll to position [1228, 0]
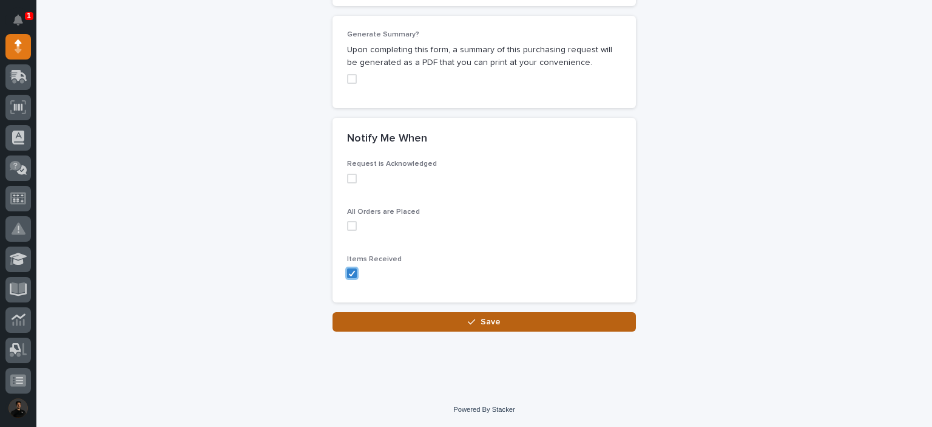
click at [461, 323] on button "Save" at bounding box center [484, 321] width 303 height 19
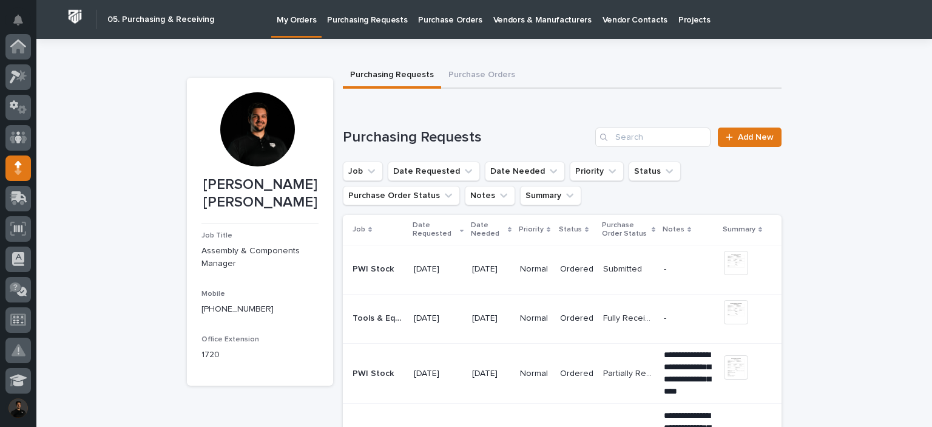
scroll to position [121, 0]
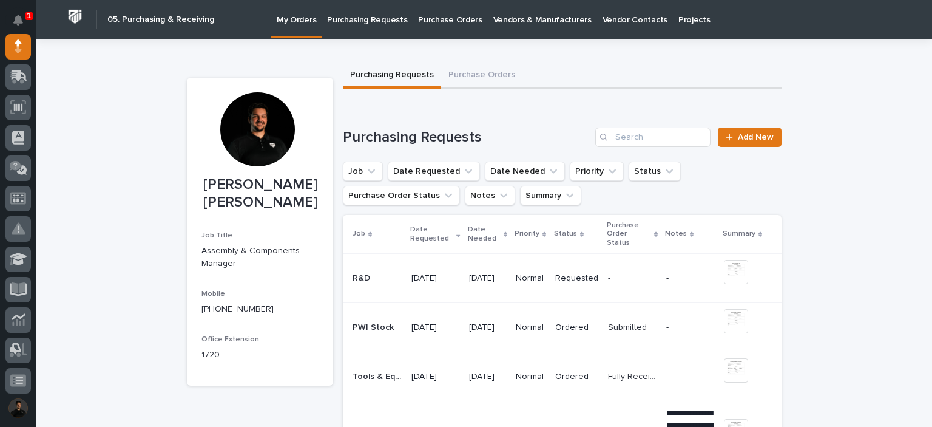
click at [13, 18] on button "Notifications" at bounding box center [17, 19] width 25 height 25
